Goal: Navigation & Orientation: Find specific page/section

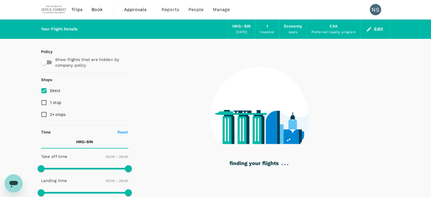
type input "1395"
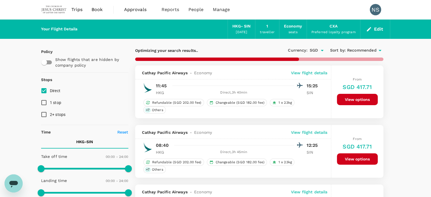
click at [130, 8] on span "Approvals" at bounding box center [138, 9] width 28 height 7
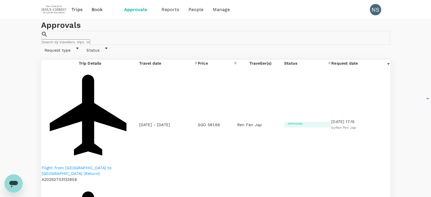
click at [78, 11] on span "Trips" at bounding box center [76, 9] width 11 height 7
